Goal: Find specific page/section: Find specific page/section

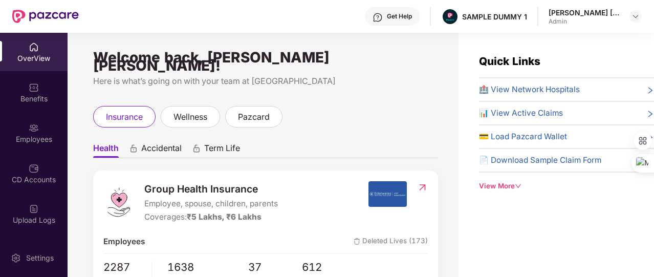
click at [518, 186] on icon "down" at bounding box center [518, 186] width 7 height 7
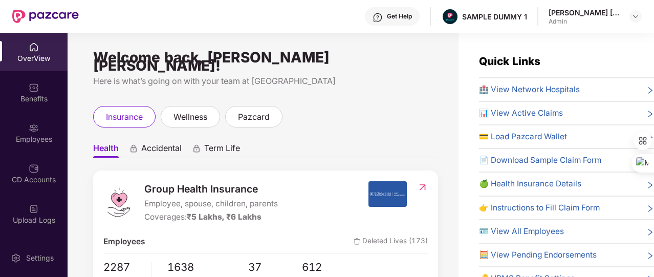
scroll to position [43, 0]
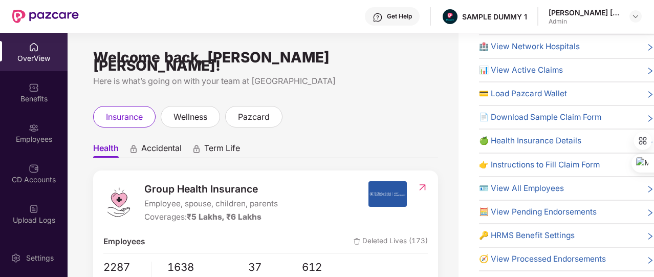
click at [540, 233] on span "🔑 HRMS Benefit Settings" at bounding box center [527, 235] width 96 height 12
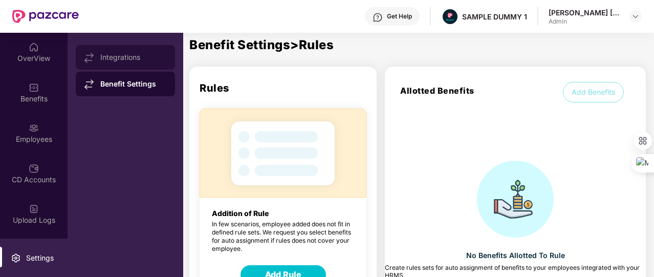
click at [148, 64] on div "Integrations" at bounding box center [125, 57] width 99 height 25
